Goal: Task Accomplishment & Management: Use online tool/utility

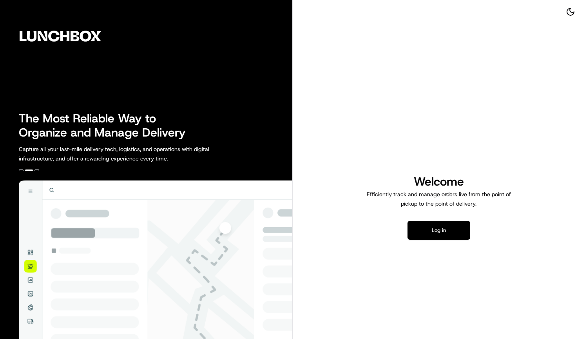
click at [442, 230] on button "Log in" at bounding box center [439, 230] width 63 height 19
